Goal: Find contact information

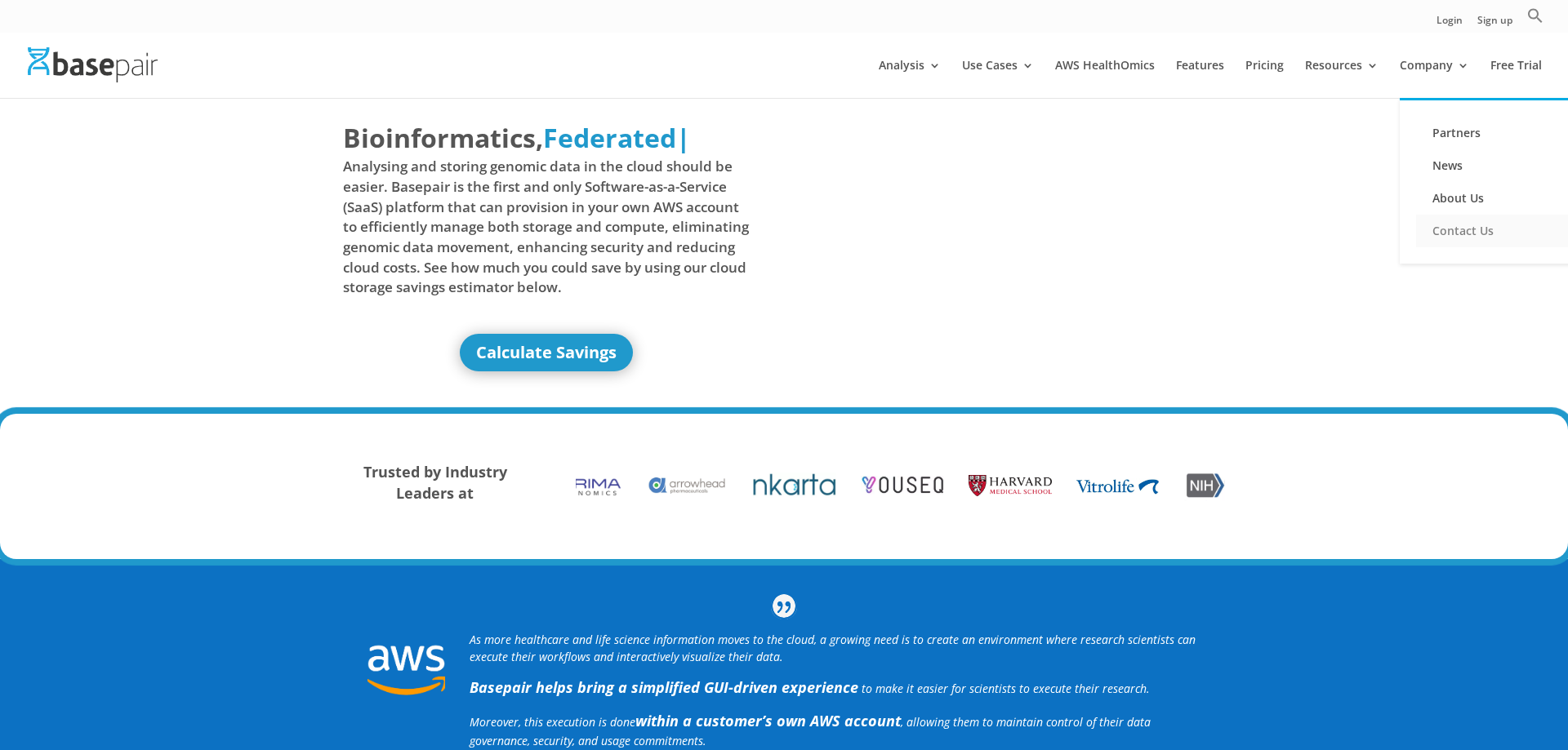
click at [1449, 224] on link "Contact Us" at bounding box center [1497, 231] width 163 height 33
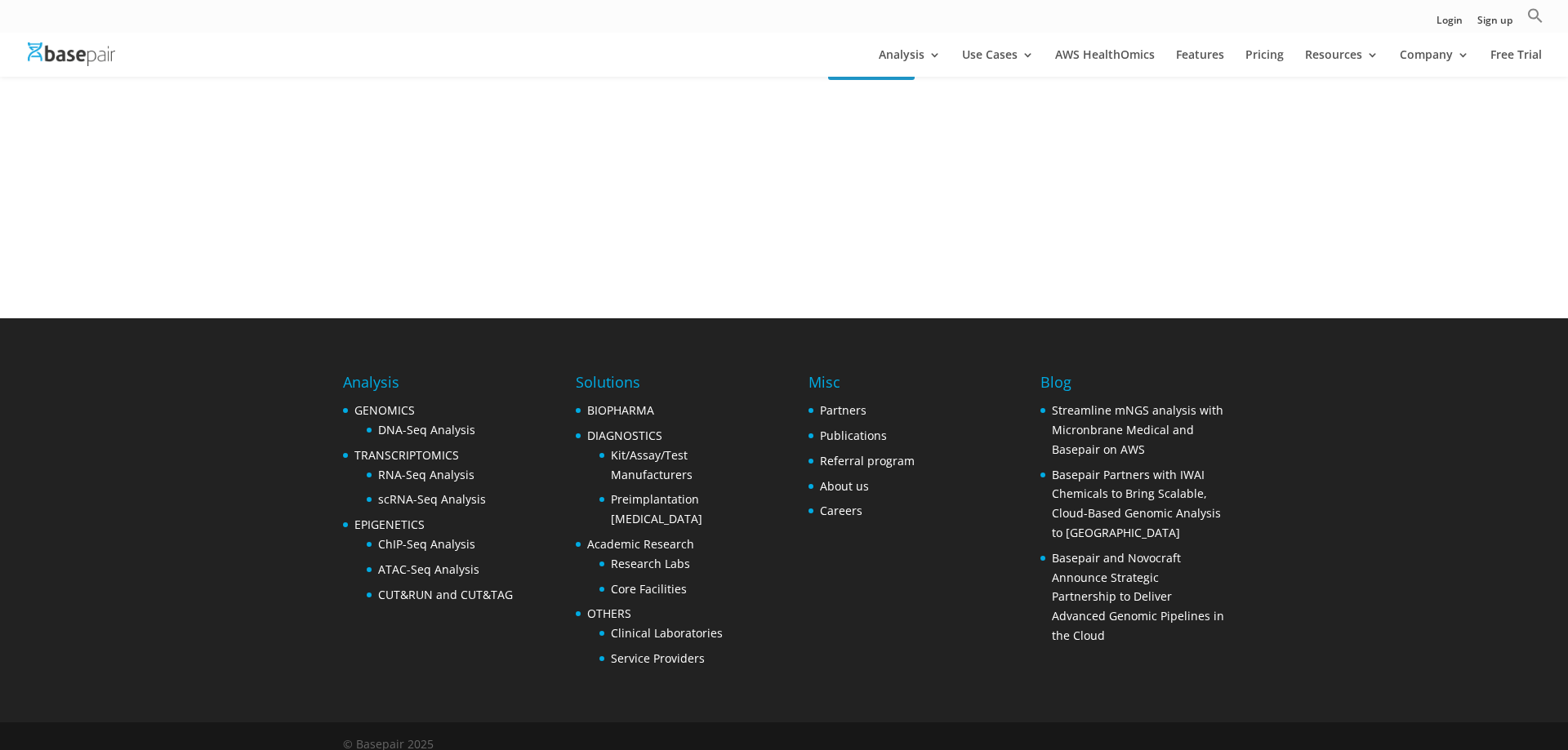
scroll to position [596, 0]
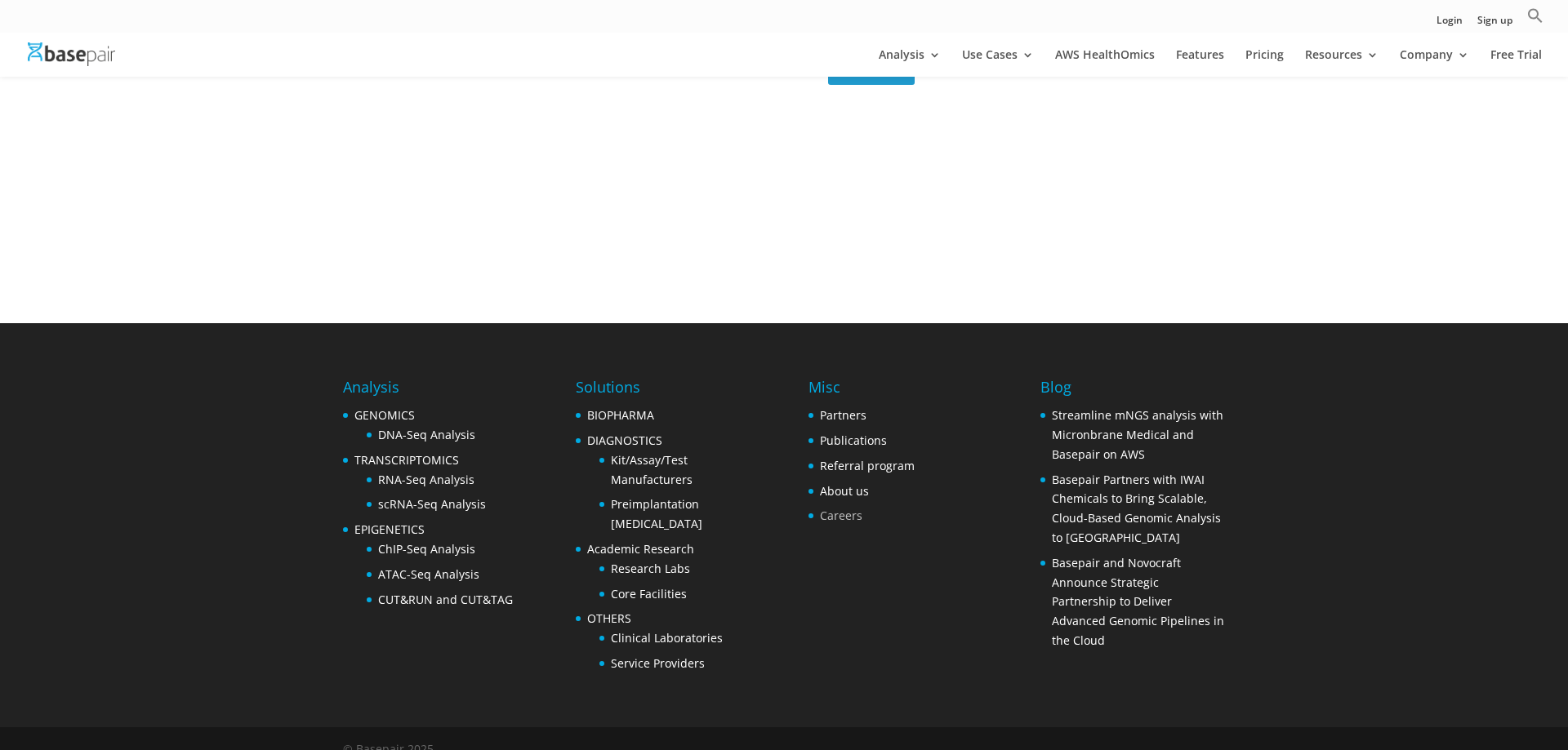
click at [839, 508] on link "Careers" at bounding box center [842, 516] width 43 height 16
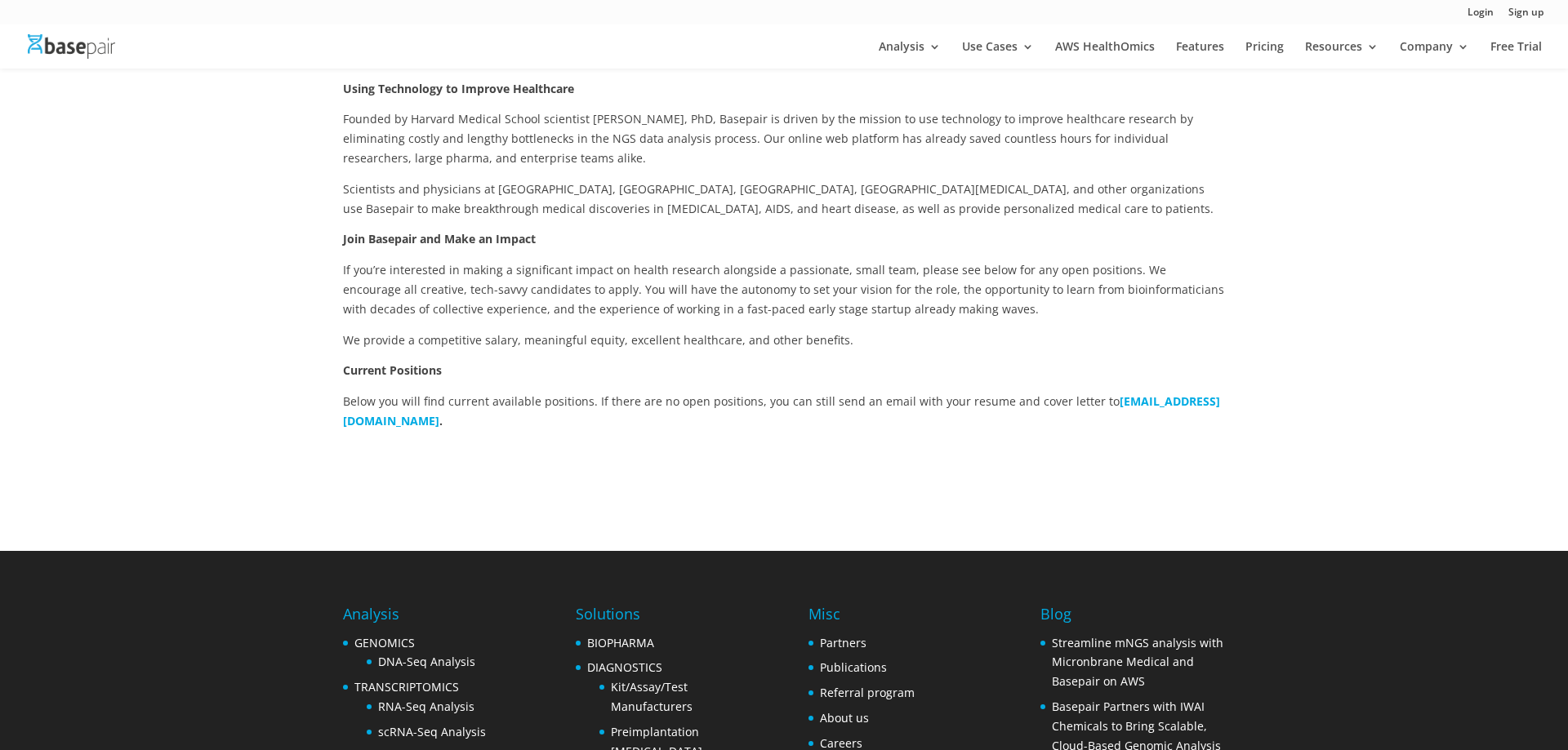
scroll to position [333, 0]
